Goal: Task Accomplishment & Management: Use online tool/utility

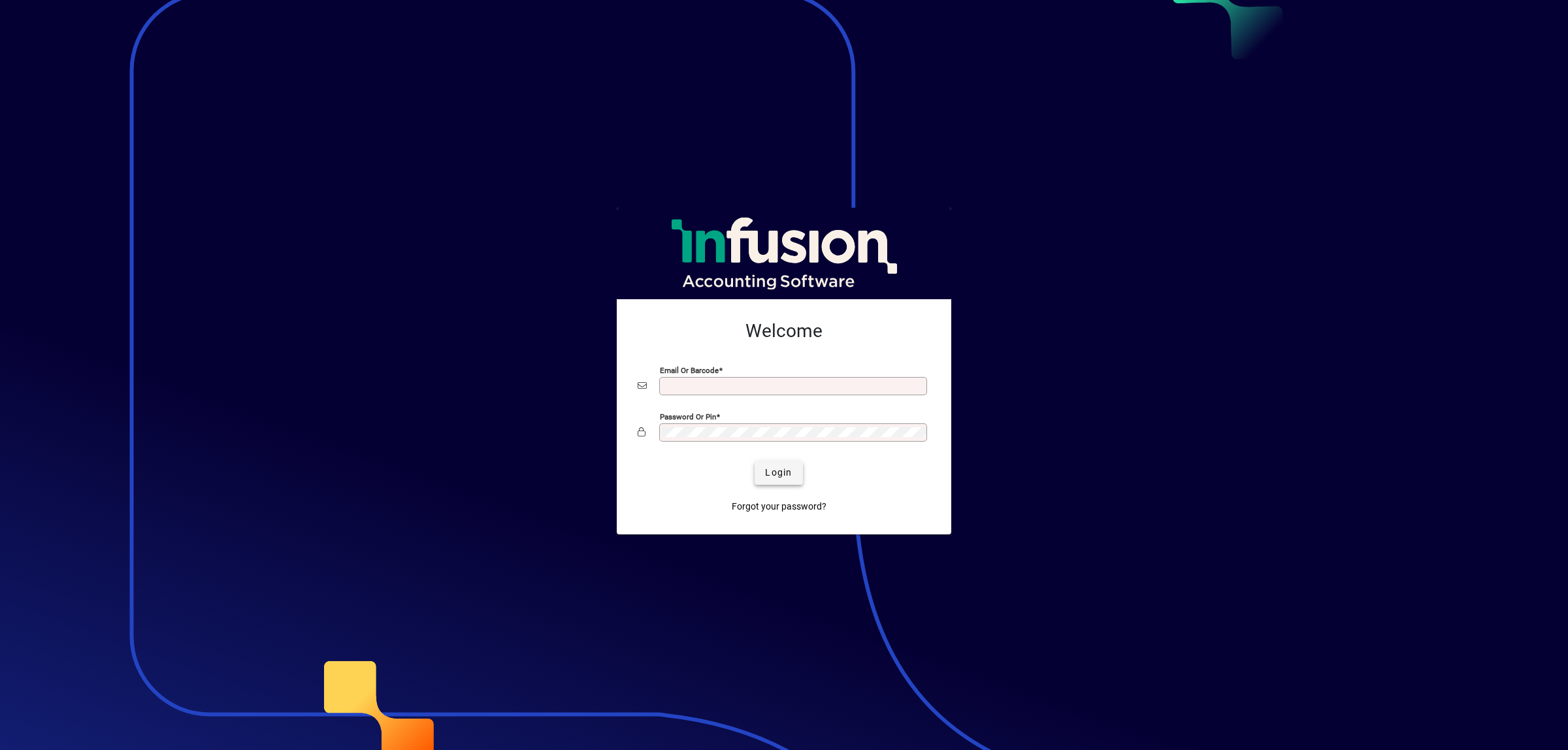
type input "**********"
click at [770, 471] on span "Login" at bounding box center [778, 473] width 27 height 14
